Goal: Find specific page/section: Find specific page/section

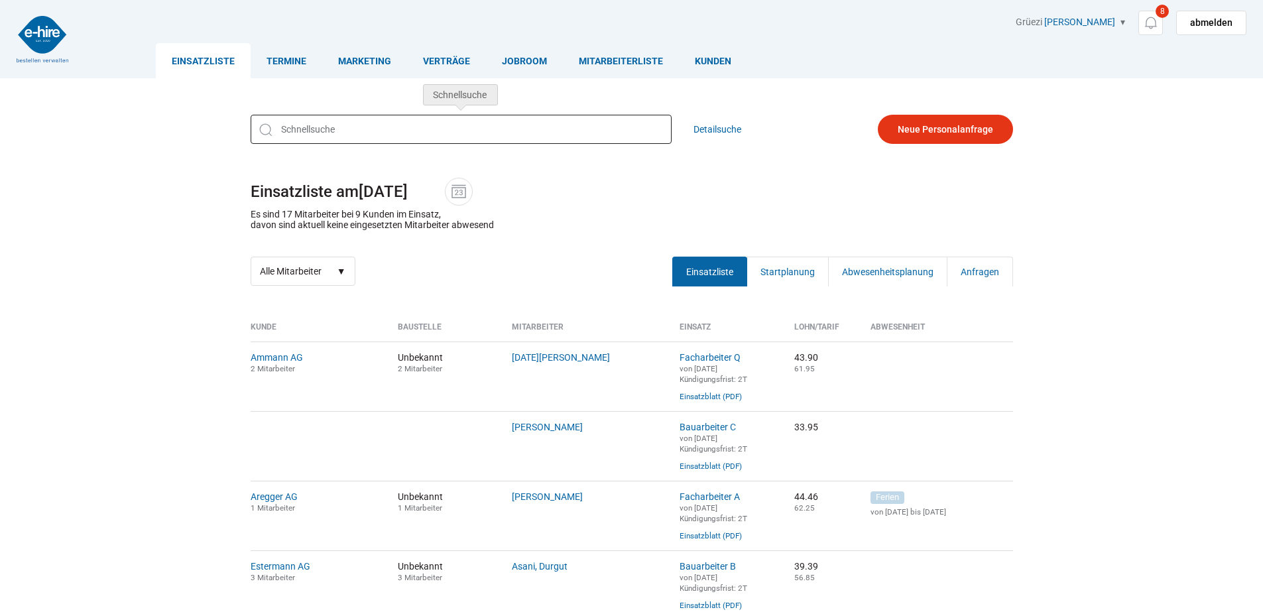
click at [367, 124] on input "text" at bounding box center [461, 129] width 421 height 29
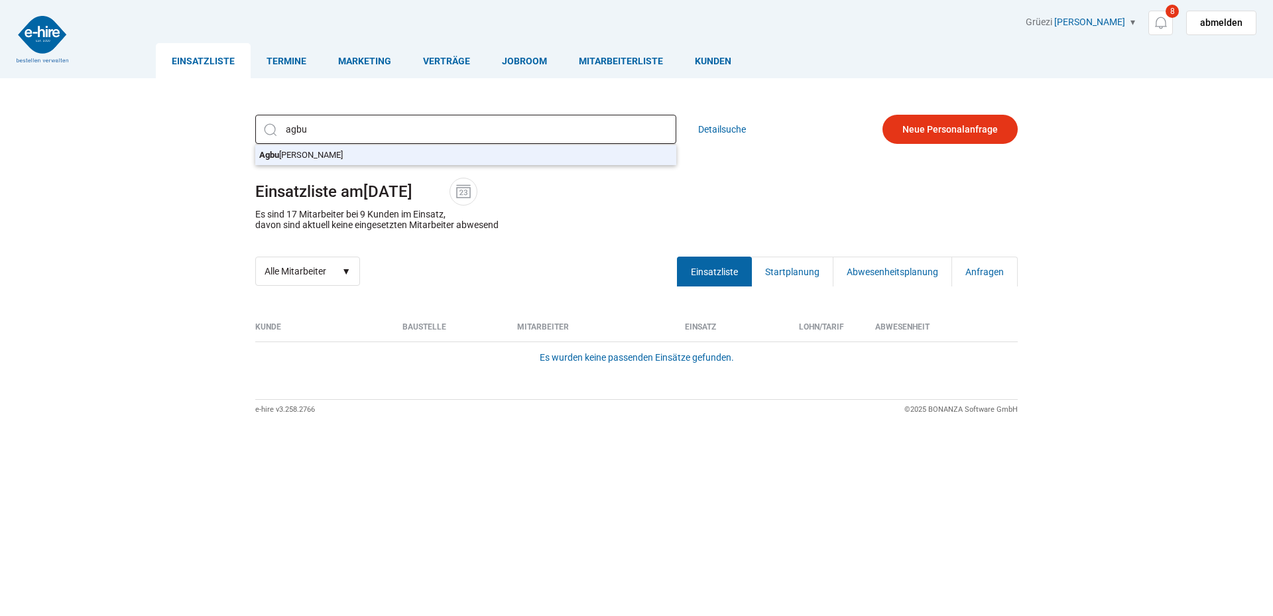
type input "Agbugui, Gabriel"
click at [361, 149] on div "Agbugui, Gabriel Agbu gui, Gabriel Detailsuche Einsatzliste am 10.09.2025 Es si…" at bounding box center [637, 200] width 796 height 191
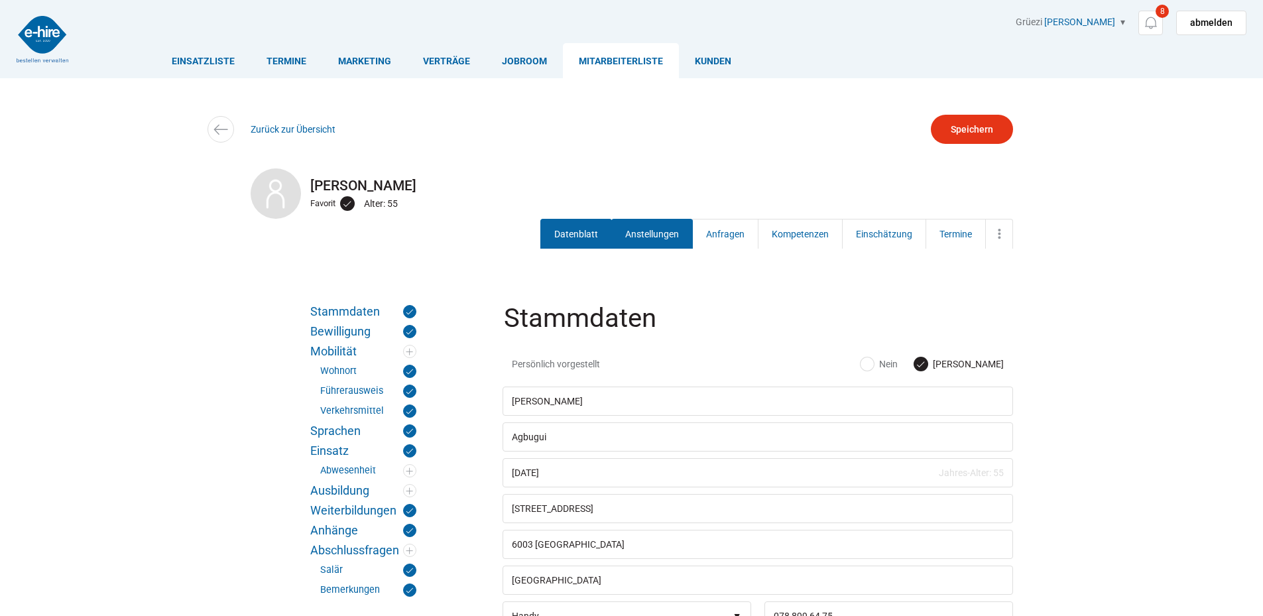
click at [627, 226] on link "Anstellungen" at bounding box center [652, 234] width 82 height 30
